Goal: Task Accomplishment & Management: Use online tool/utility

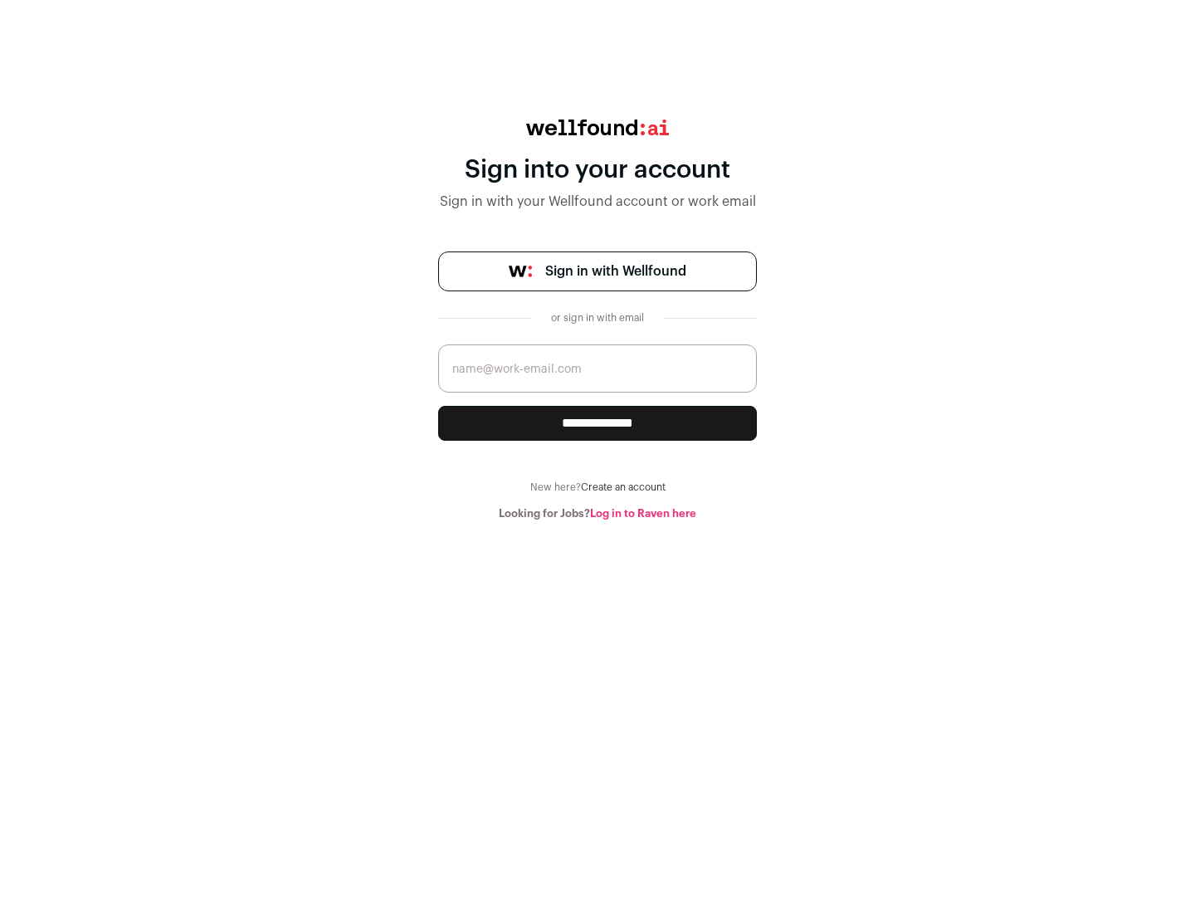
click at [615, 271] on span "Sign in with Wellfound" at bounding box center [615, 271] width 141 height 20
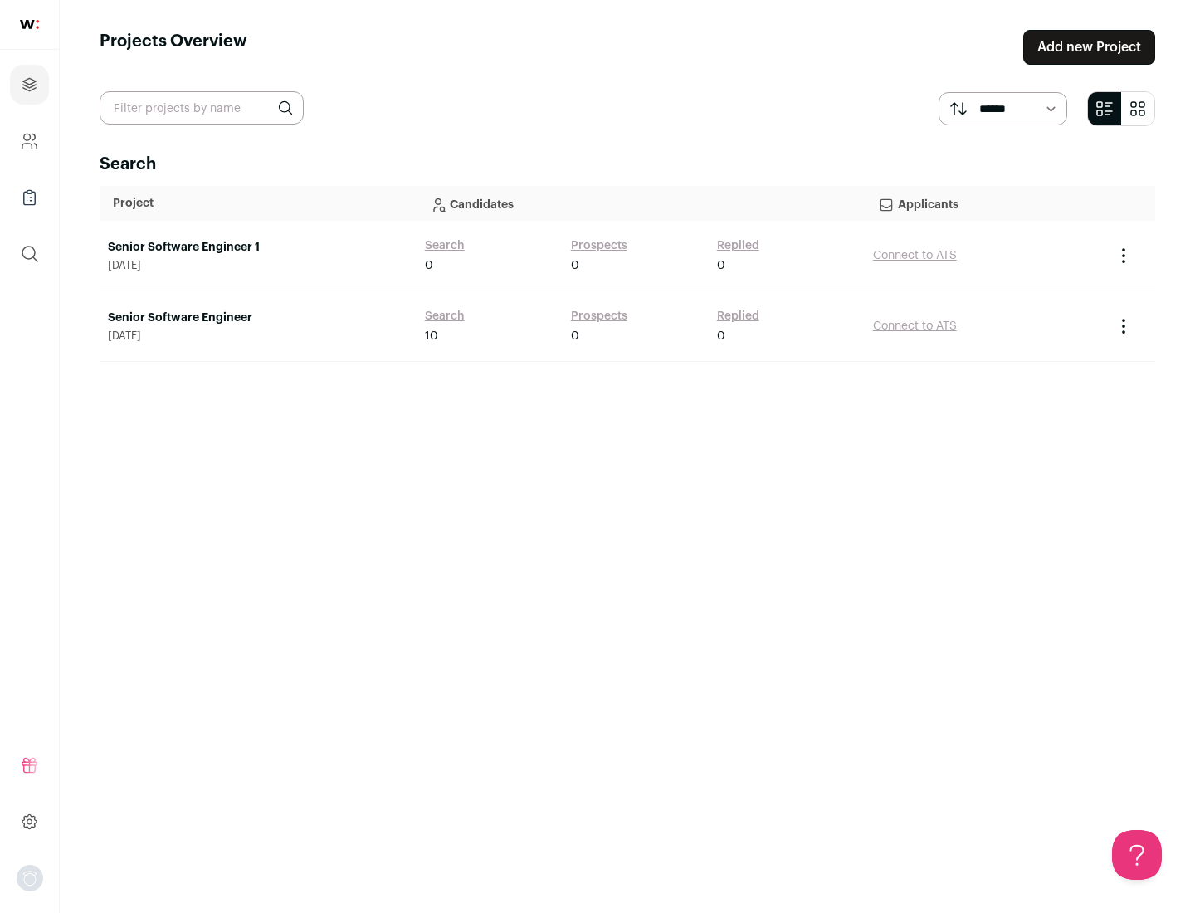
click at [257, 318] on link "Senior Software Engineer" at bounding box center [258, 317] width 300 height 17
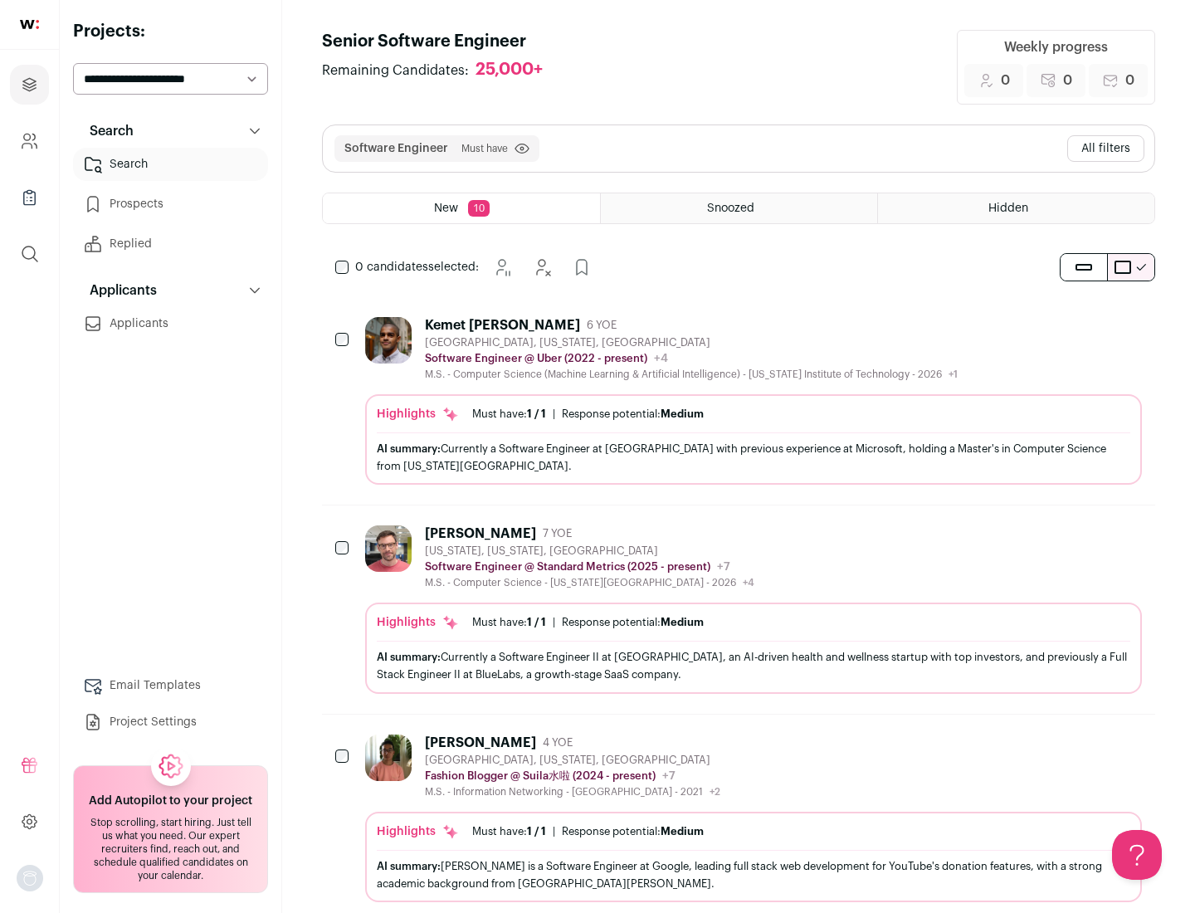
click at [738, 401] on div "Highlights Must have: 1 / 1 How many must haves have been fulfilled? | Response…" at bounding box center [753, 439] width 777 height 90
